Goal: Use online tool/utility

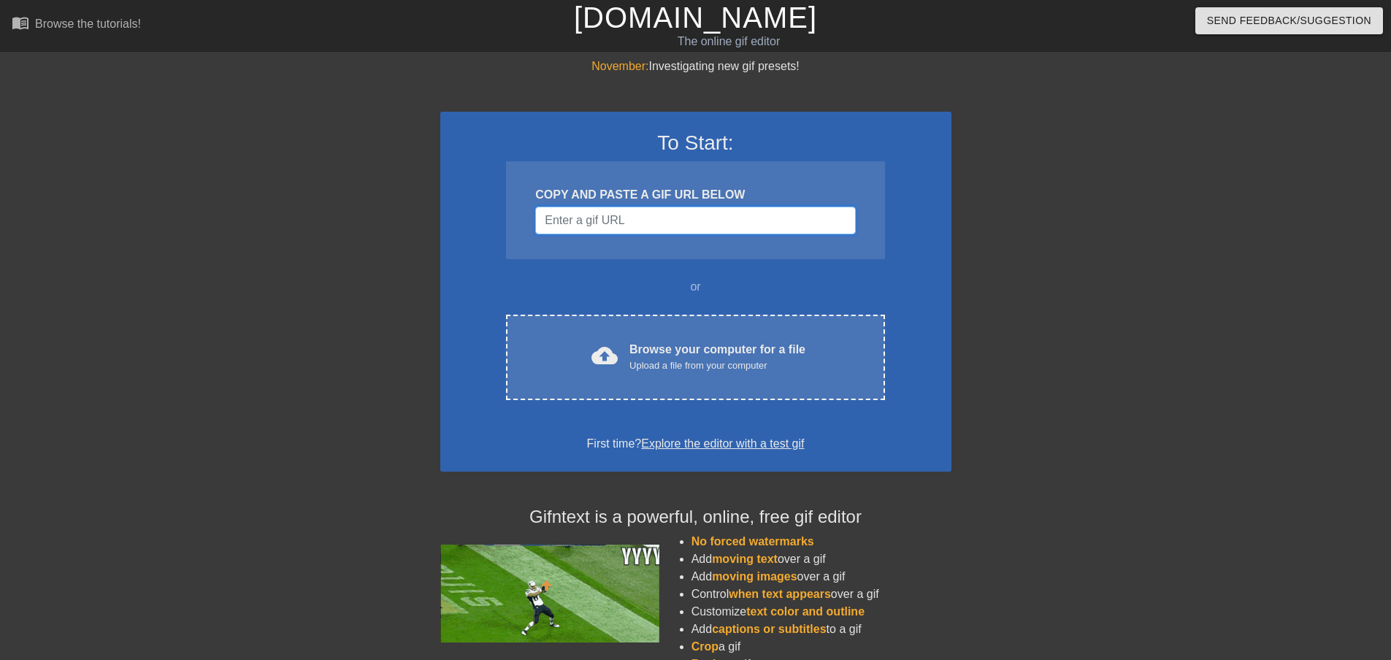
click at [715, 233] on input "Username" at bounding box center [695, 221] width 320 height 28
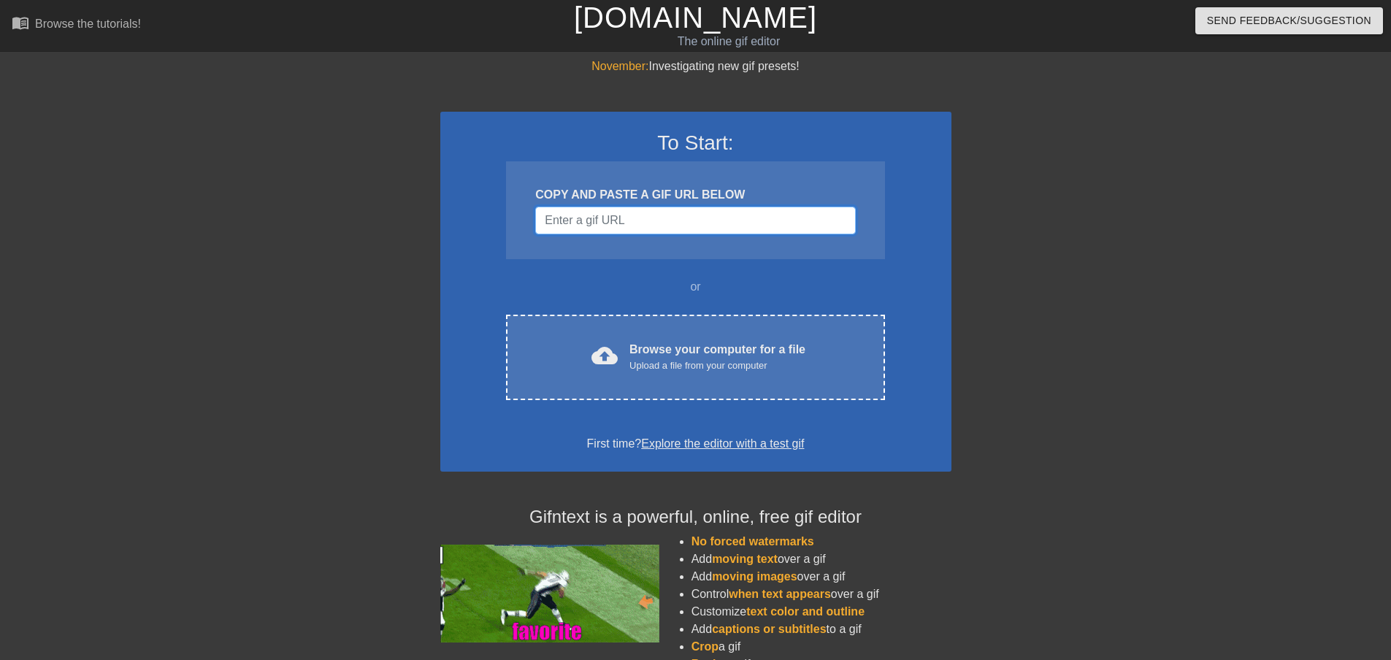
click at [700, 221] on input "Username" at bounding box center [695, 221] width 320 height 28
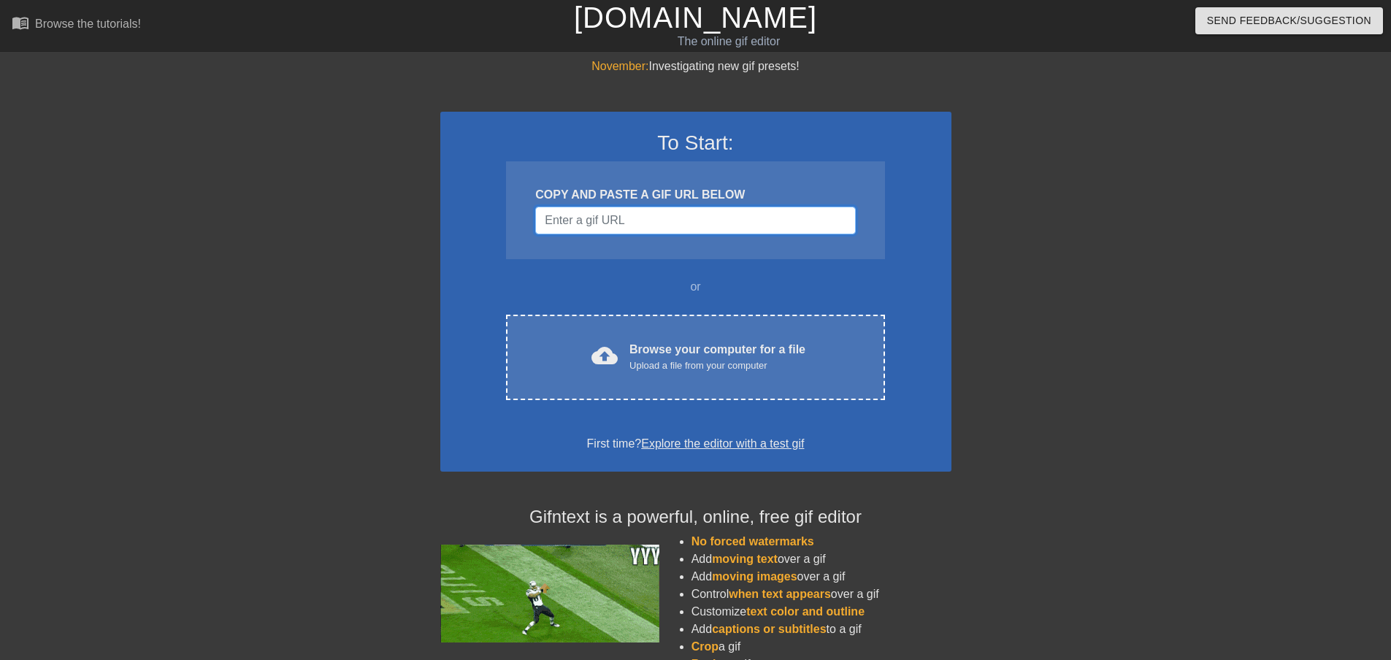
paste input "[URL][DOMAIN_NAME][DOMAIN_NAME][DOMAIN_NAME]"
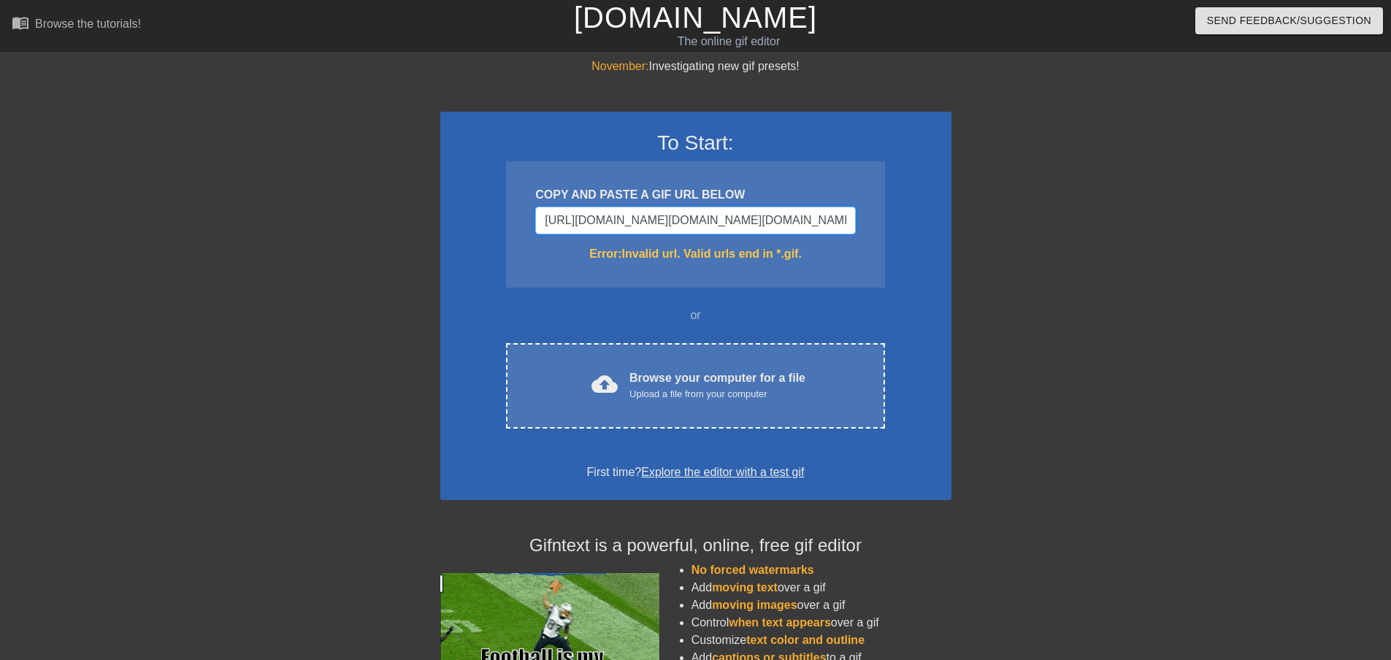
drag, startPoint x: 845, startPoint y: 230, endPoint x: 208, endPoint y: 226, distance: 636.9
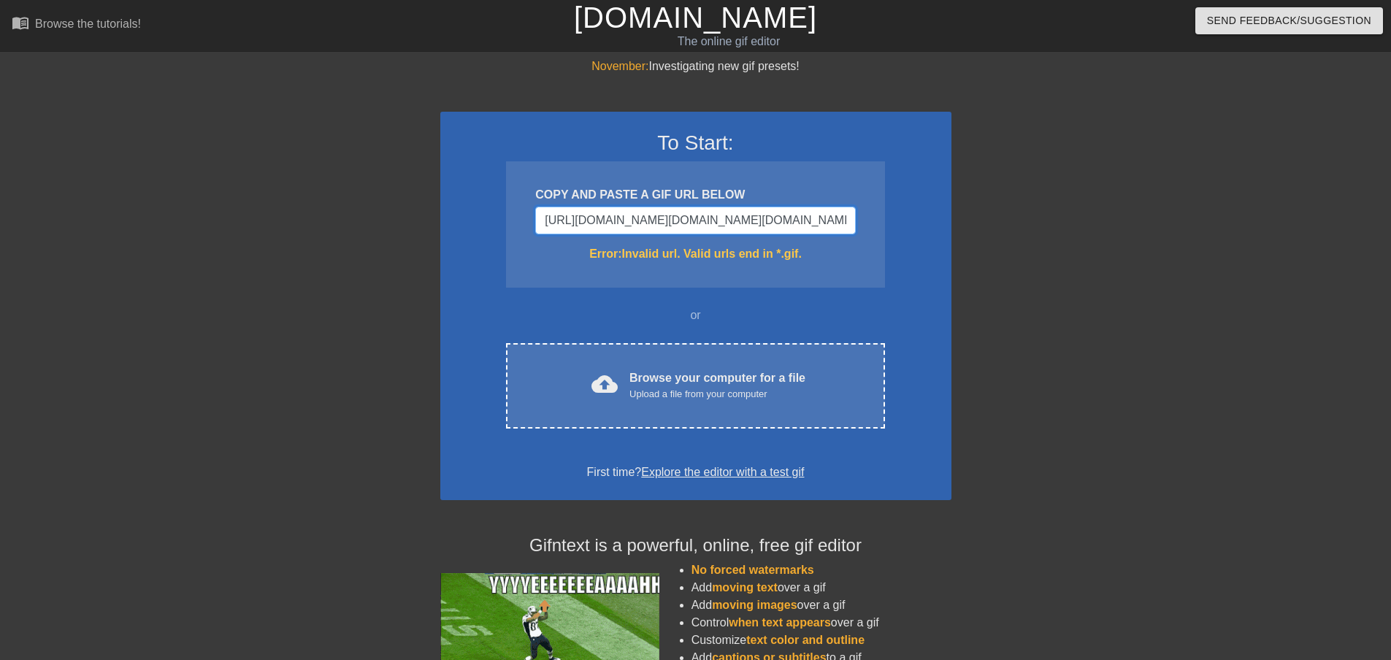
click at [208, 226] on div "November: Investigating new gif presets! To Start: COPY AND PASTE A GIF URL BEL…" at bounding box center [695, 430] width 1391 height 744
type input "D&imgurl=https%3A%2F%[DOMAIN_NAME]%2Fsites%2Fdefault%2Ffiles%2Fstyles%2Frelated…"
drag, startPoint x: 542, startPoint y: 220, endPoint x: 1185, endPoint y: 213, distance: 643.5
click at [1185, 213] on div "November: Investigating new gif presets! To Start: COPY AND PASTE A GIF URL BEL…" at bounding box center [695, 430] width 1391 height 744
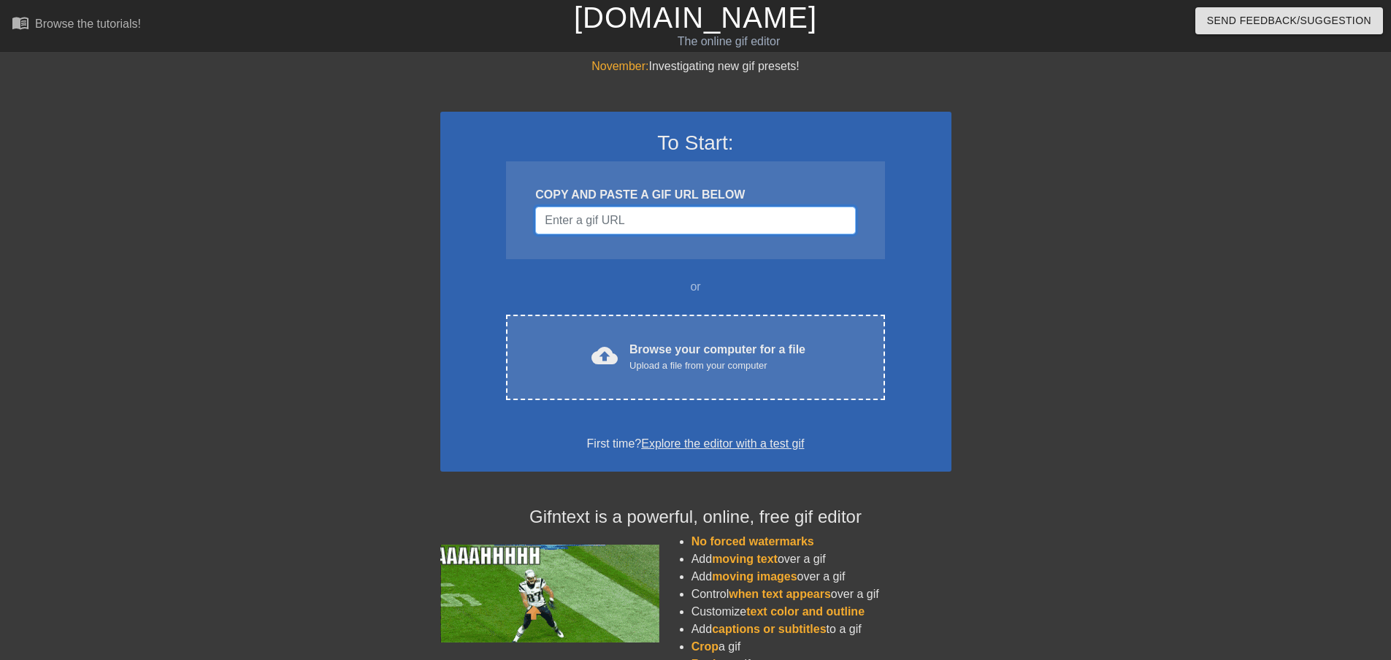
scroll to position [0, 0]
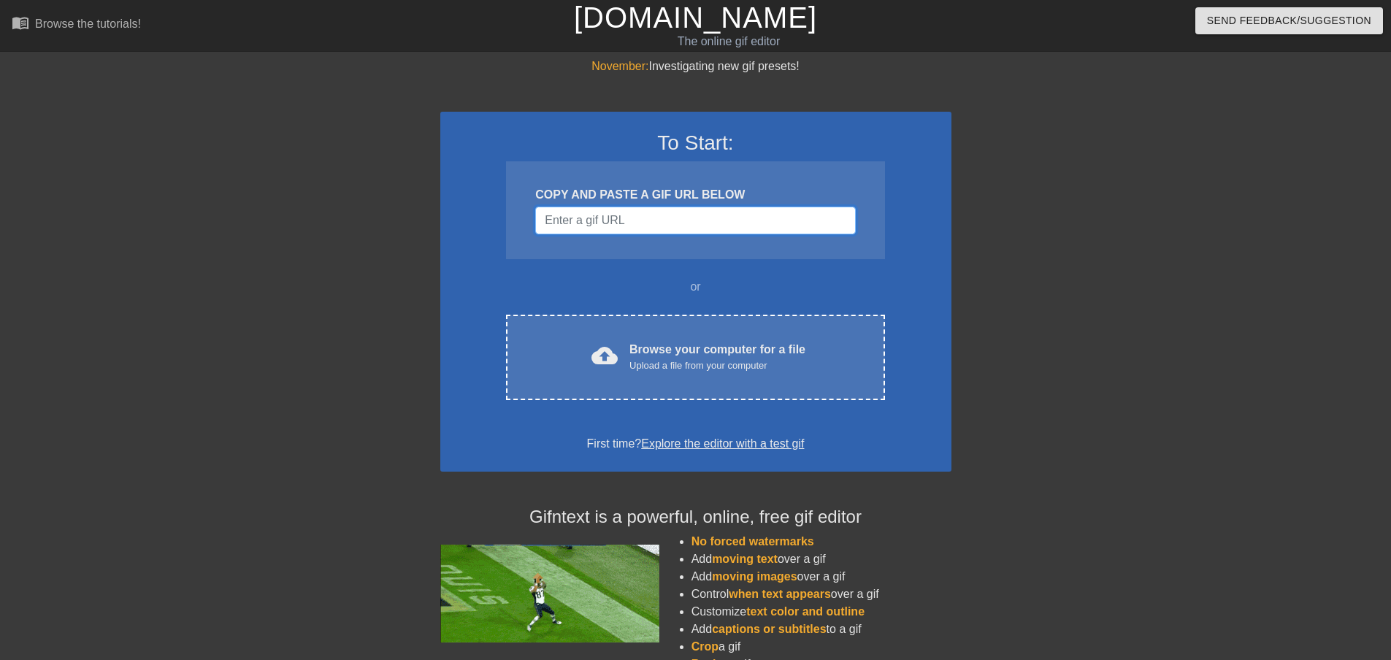
paste input "[URL][DOMAIN_NAME][DOMAIN_NAME]"
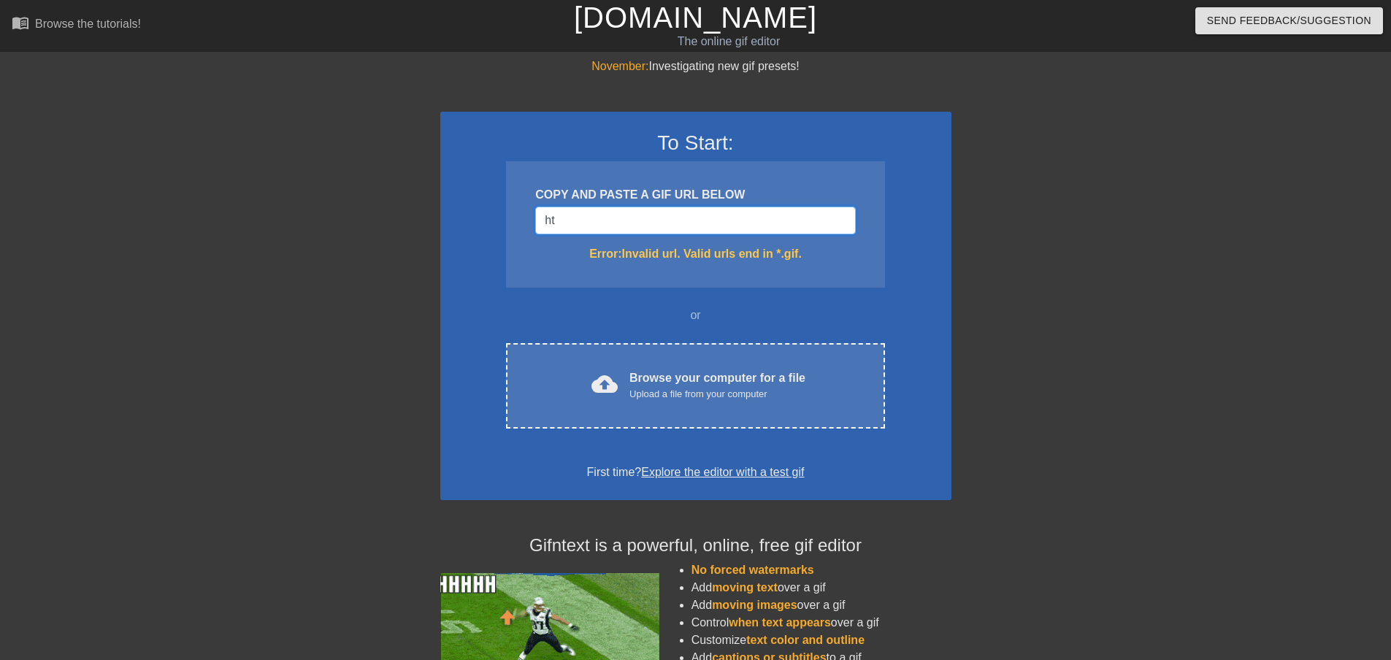
type input "h"
